Goal: Task Accomplishment & Management: Use online tool/utility

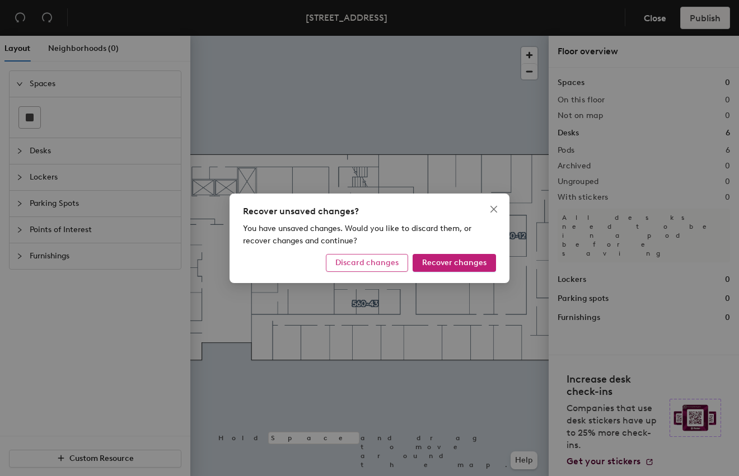
click at [393, 264] on span "Discard changes" at bounding box center [366, 263] width 63 height 10
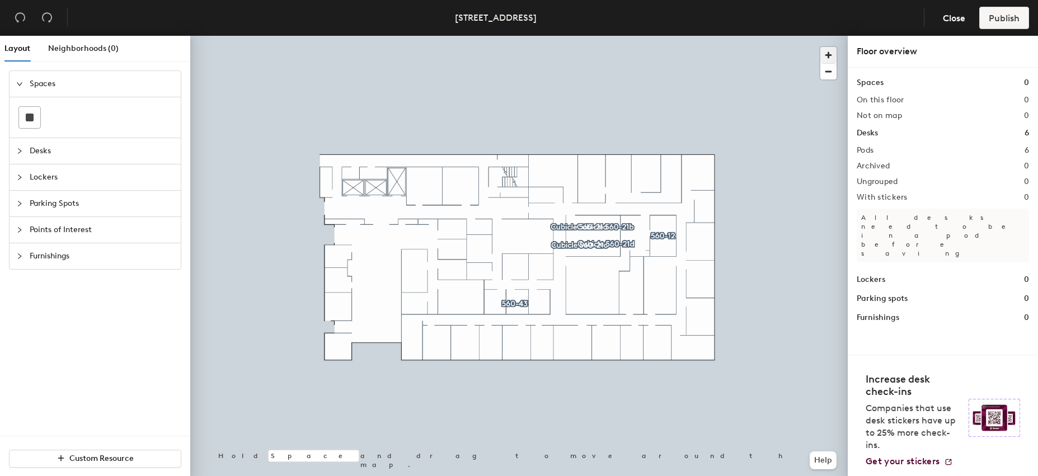
click at [738, 55] on span "button" at bounding box center [828, 55] width 16 height 16
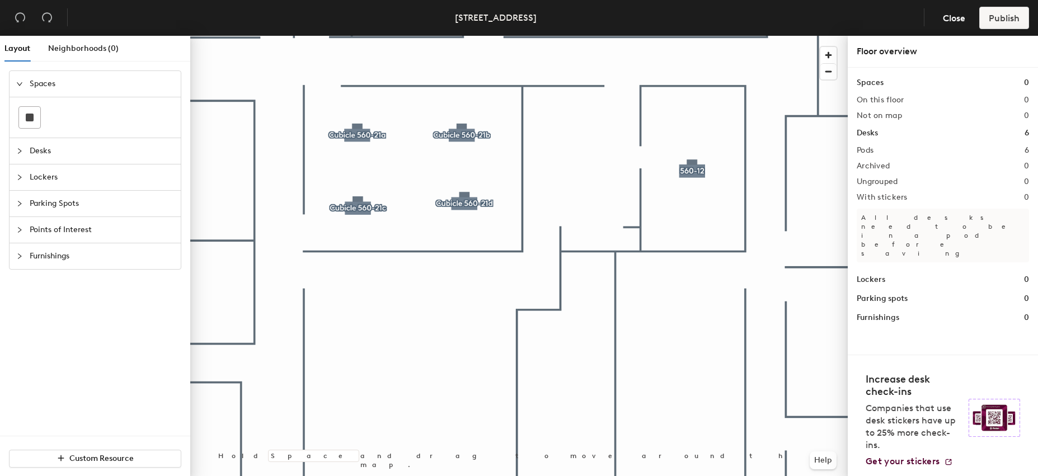
click at [738, 213] on p "All desks need to be in a pod before saving" at bounding box center [943, 236] width 172 height 54
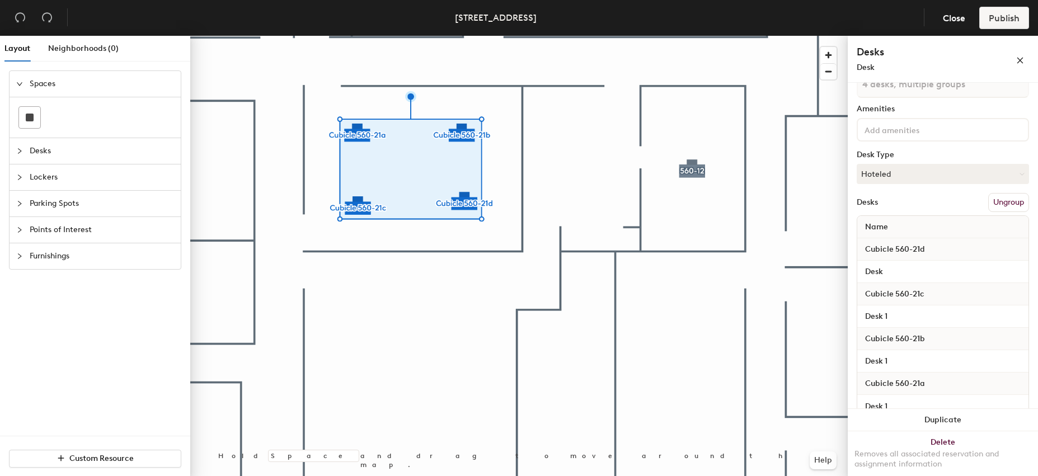
scroll to position [69, 0]
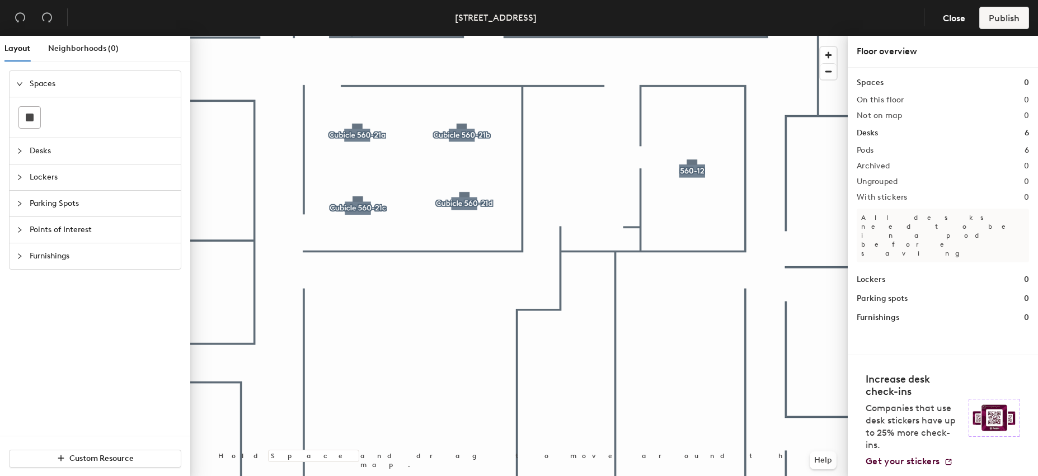
click at [108, 154] on span "Desks" at bounding box center [102, 151] width 144 height 26
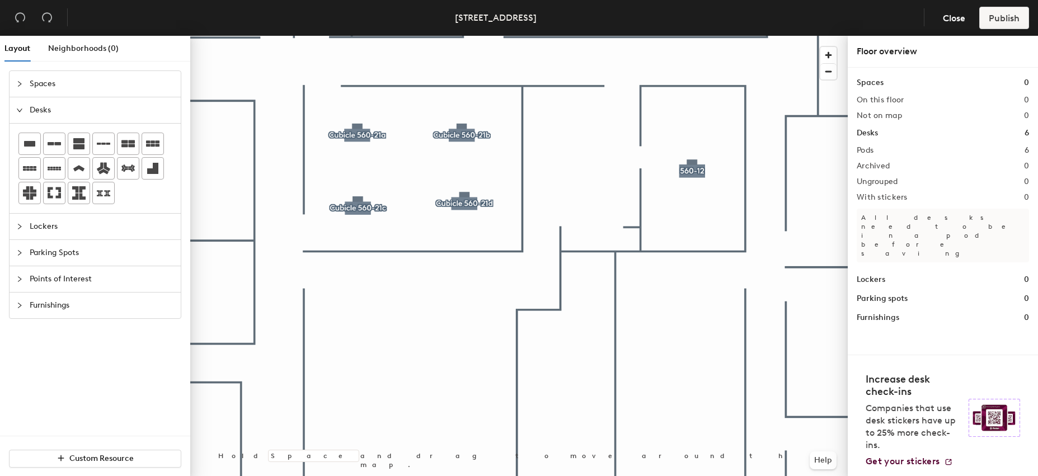
click at [86, 224] on span "Lockers" at bounding box center [102, 227] width 144 height 26
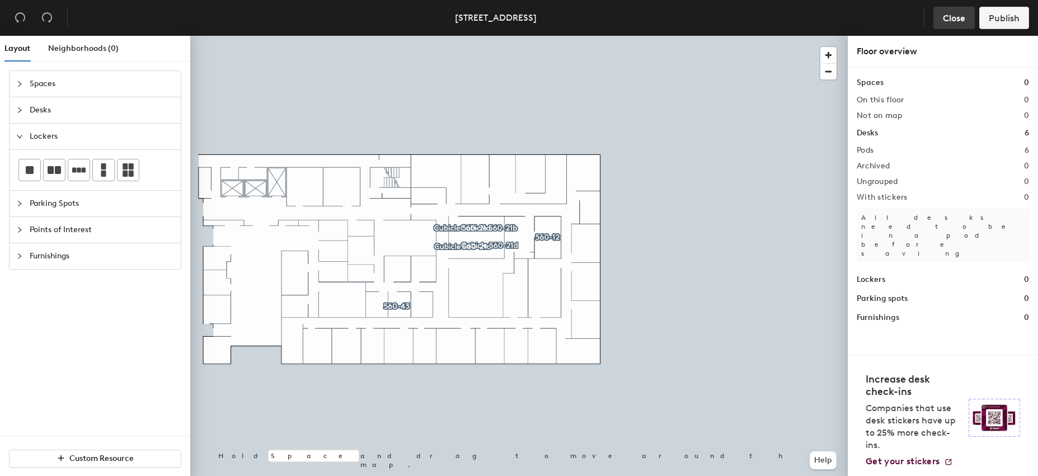
click at [738, 18] on span "Close" at bounding box center [954, 18] width 22 height 11
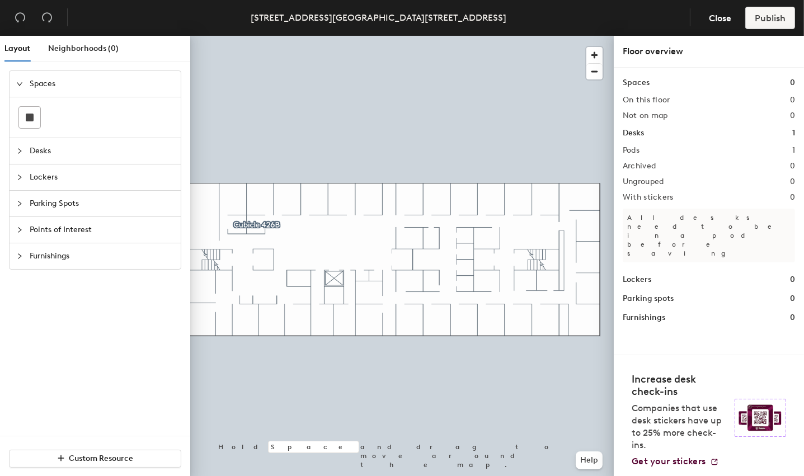
click at [50, 151] on span "Desks" at bounding box center [102, 151] width 144 height 26
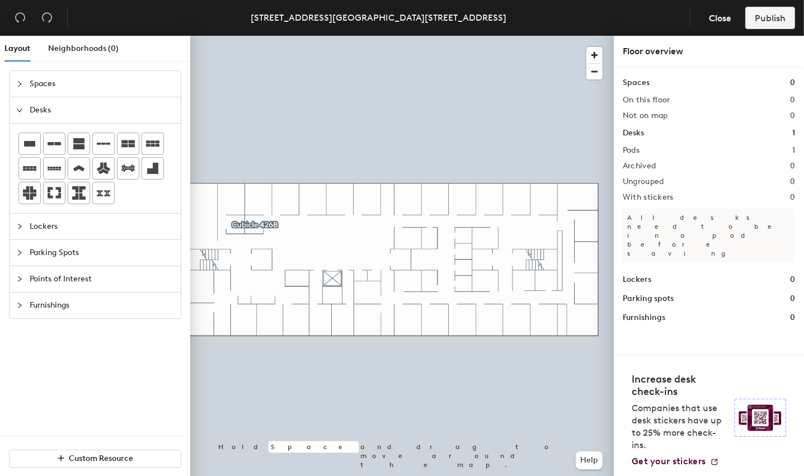
click at [645, 131] on div "Desks 1" at bounding box center [709, 133] width 172 height 12
